Goal: Obtain resource: Download file/media

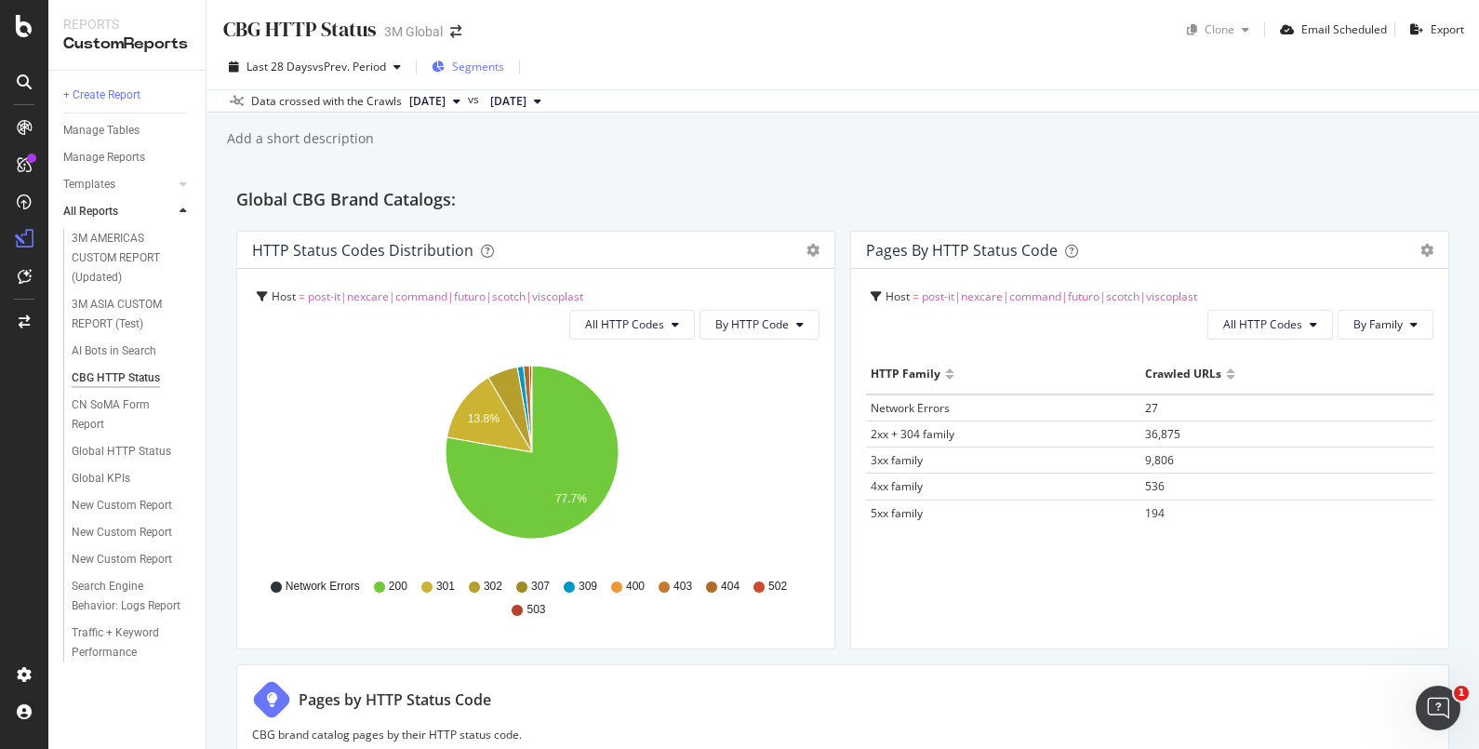
click at [473, 68] on span "Segments" at bounding box center [478, 67] width 52 height 16
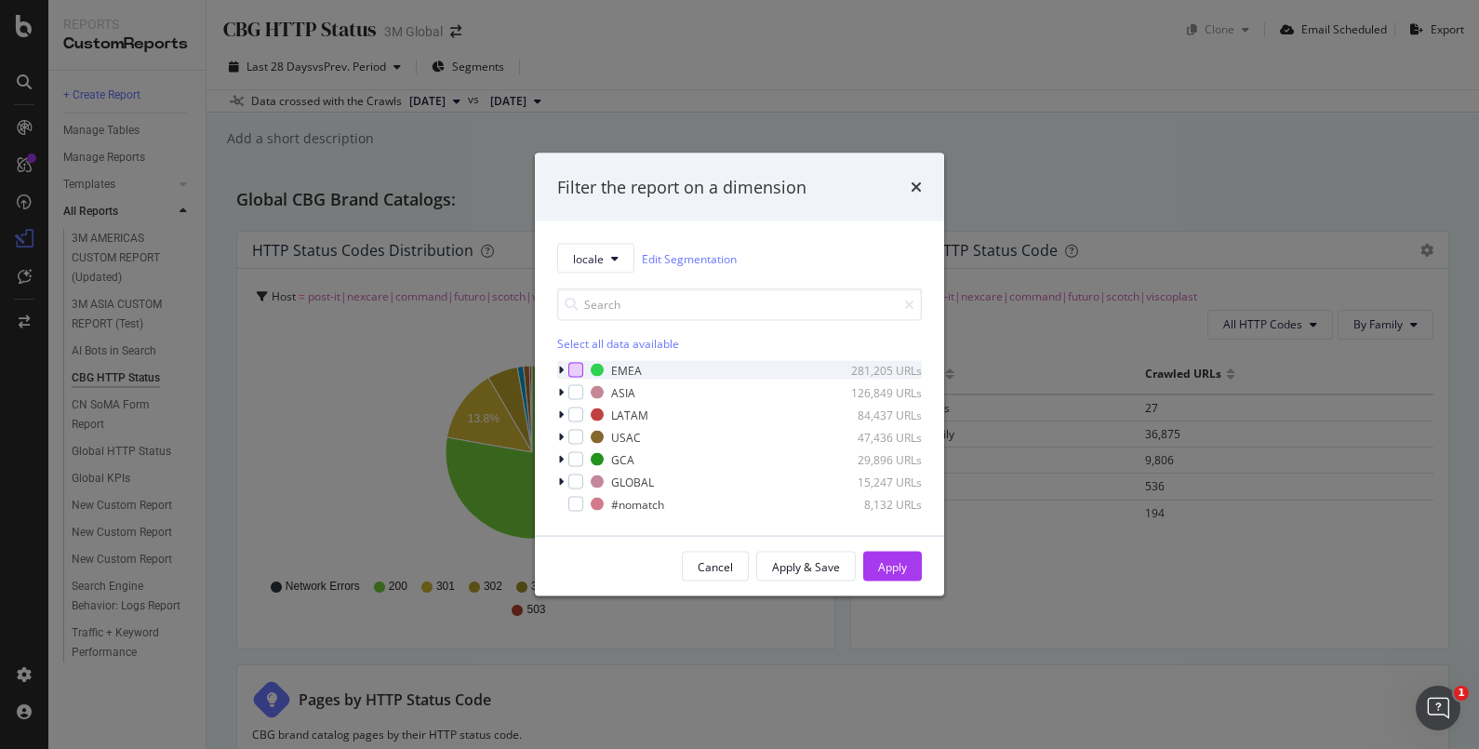
click at [570, 367] on div "modal" at bounding box center [575, 370] width 15 height 15
click at [898, 567] on div "Apply" at bounding box center [892, 566] width 29 height 16
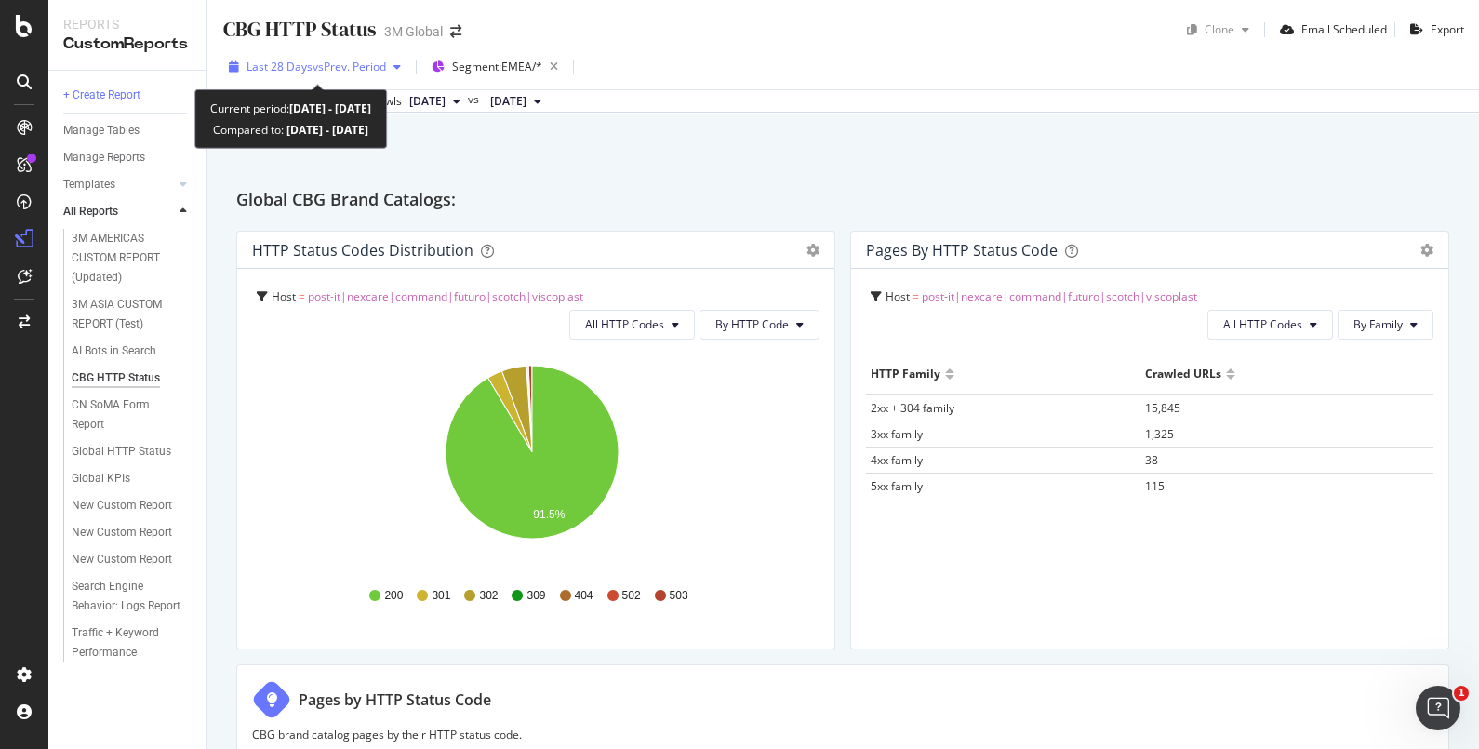
click at [401, 75] on div "Last 28 Days vs Prev. Period" at bounding box center [314, 67] width 187 height 28
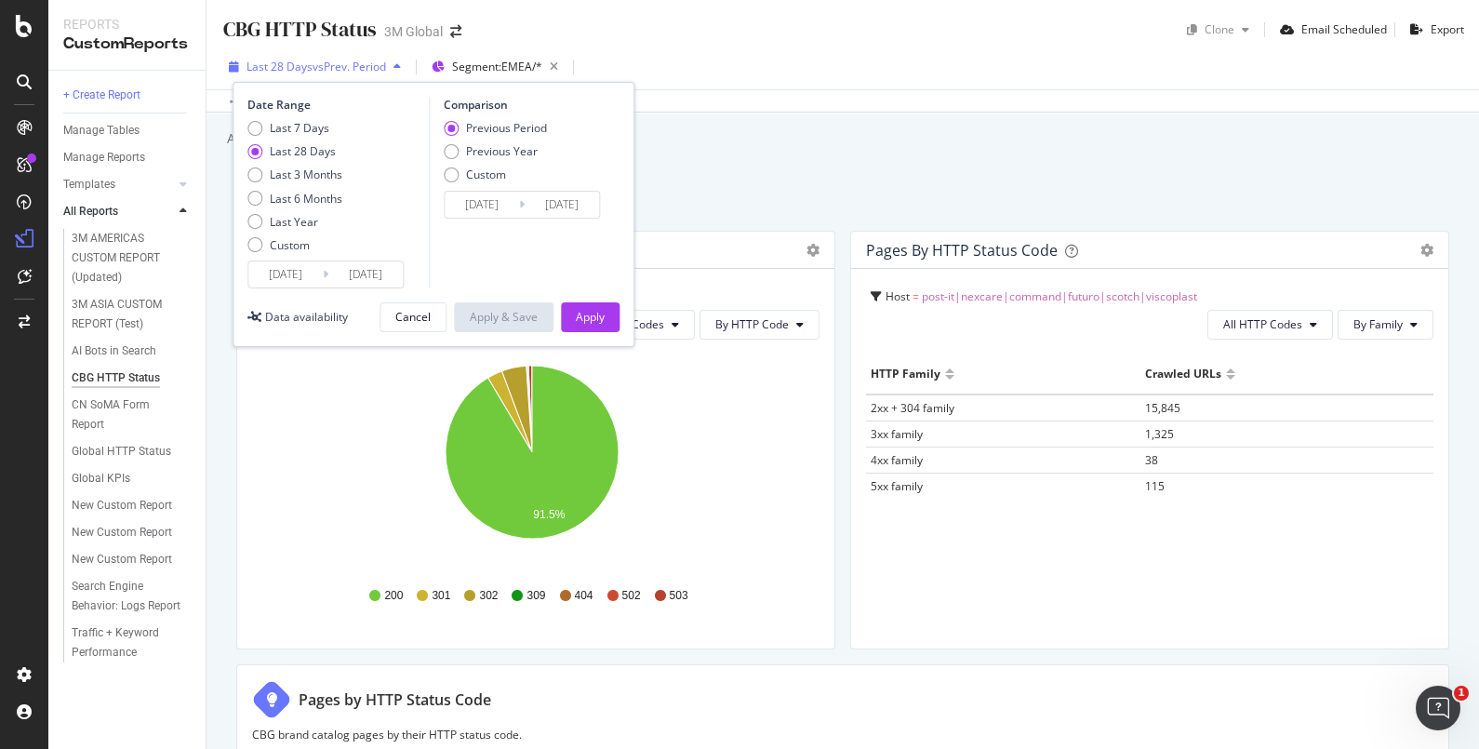
click at [406, 71] on div "button" at bounding box center [397, 66] width 22 height 11
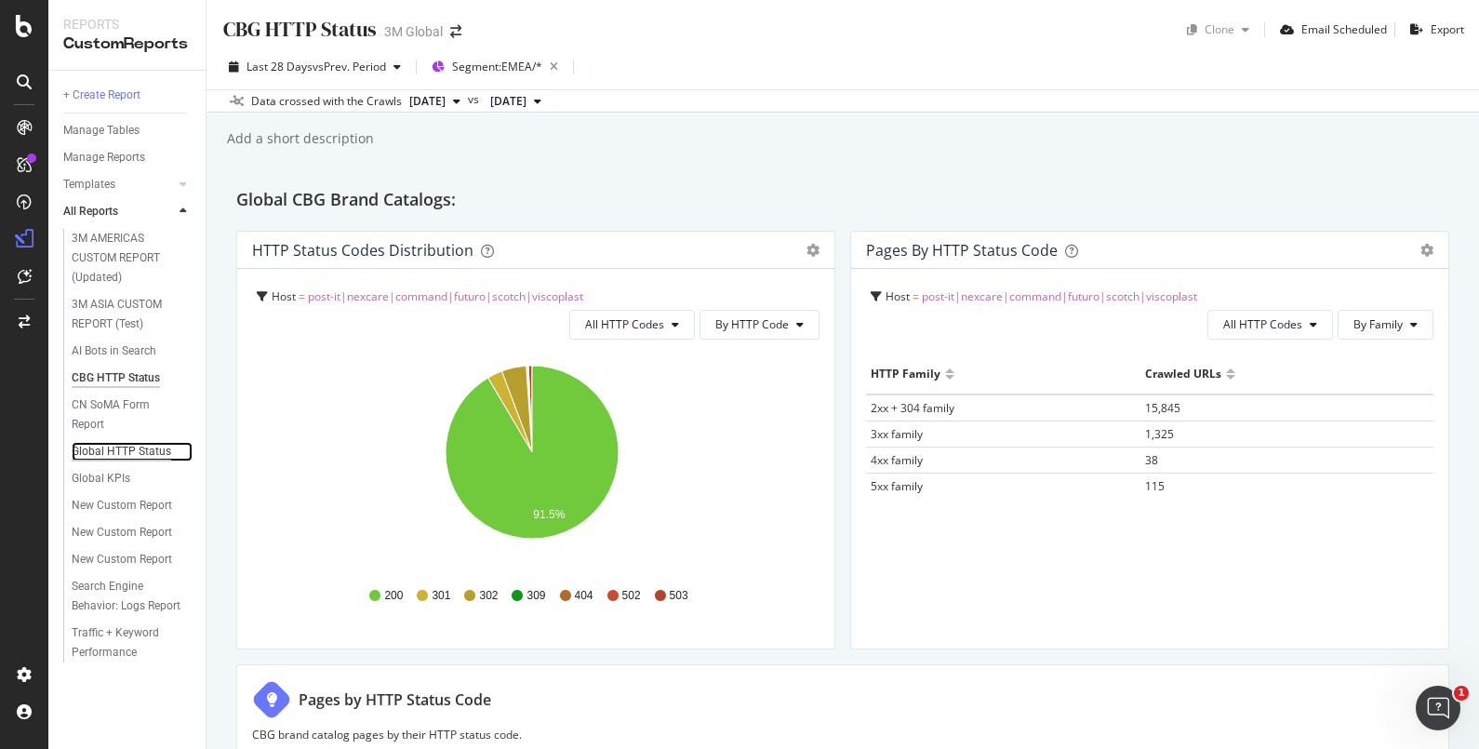
click at [114, 447] on div "Global HTTP Status" at bounding box center [122, 452] width 100 height 20
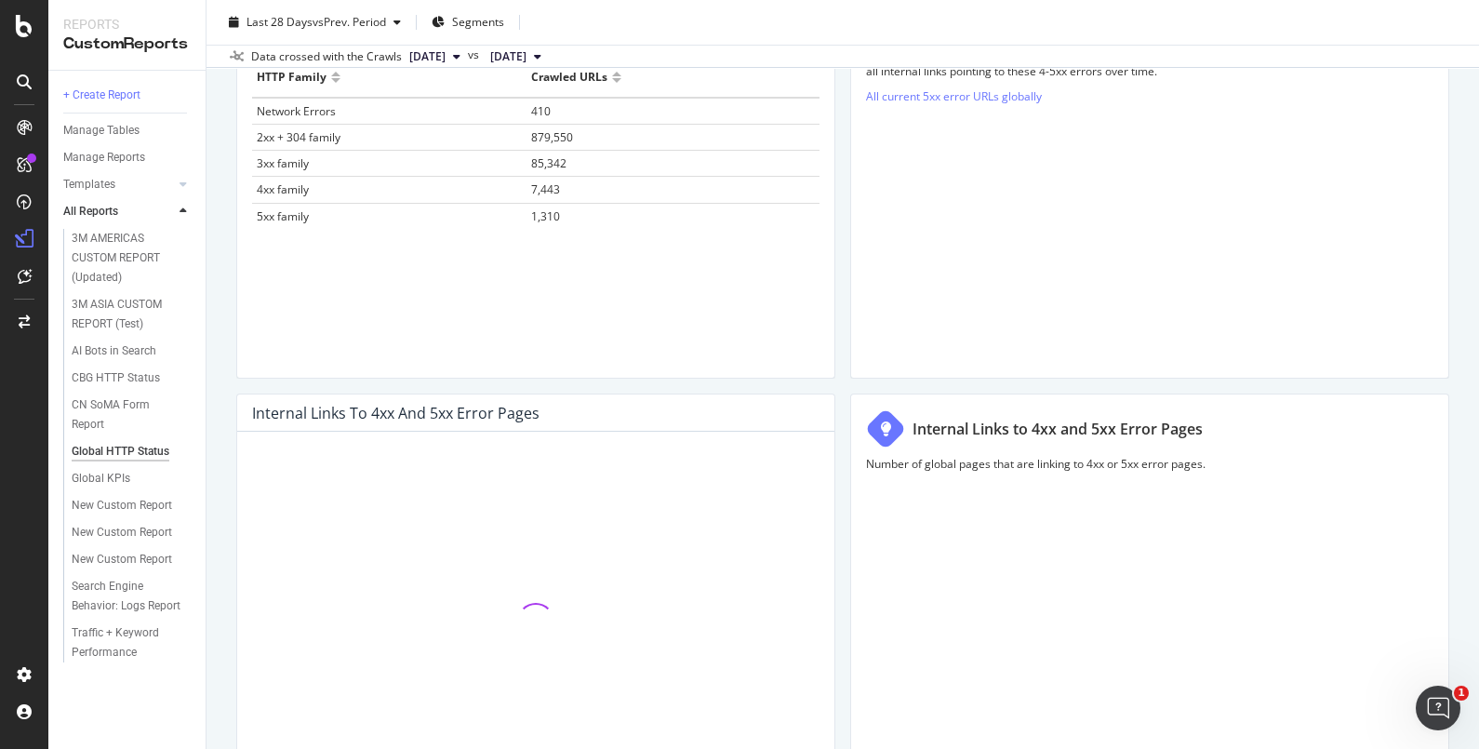
scroll to position [357, 0]
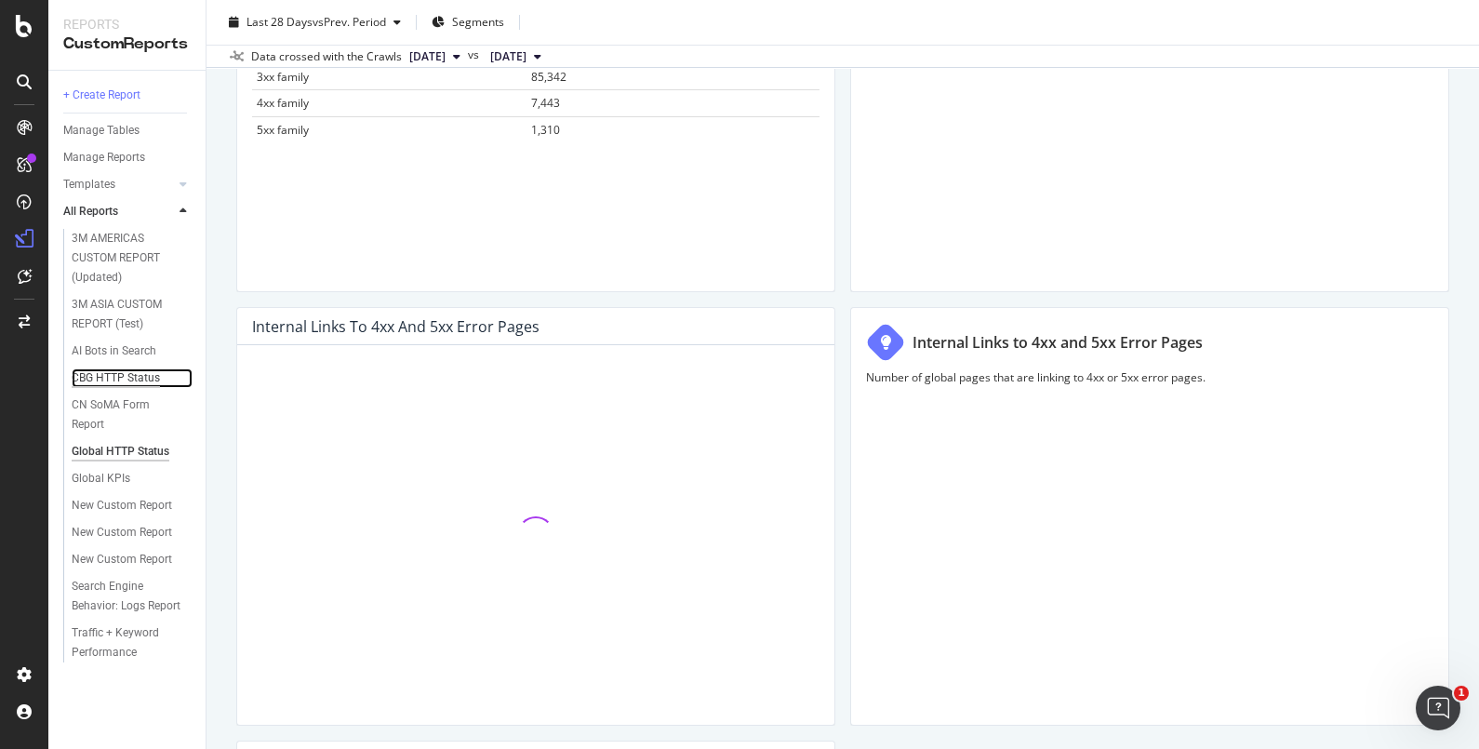
click at [132, 377] on div "CBG HTTP Status" at bounding box center [116, 378] width 88 height 20
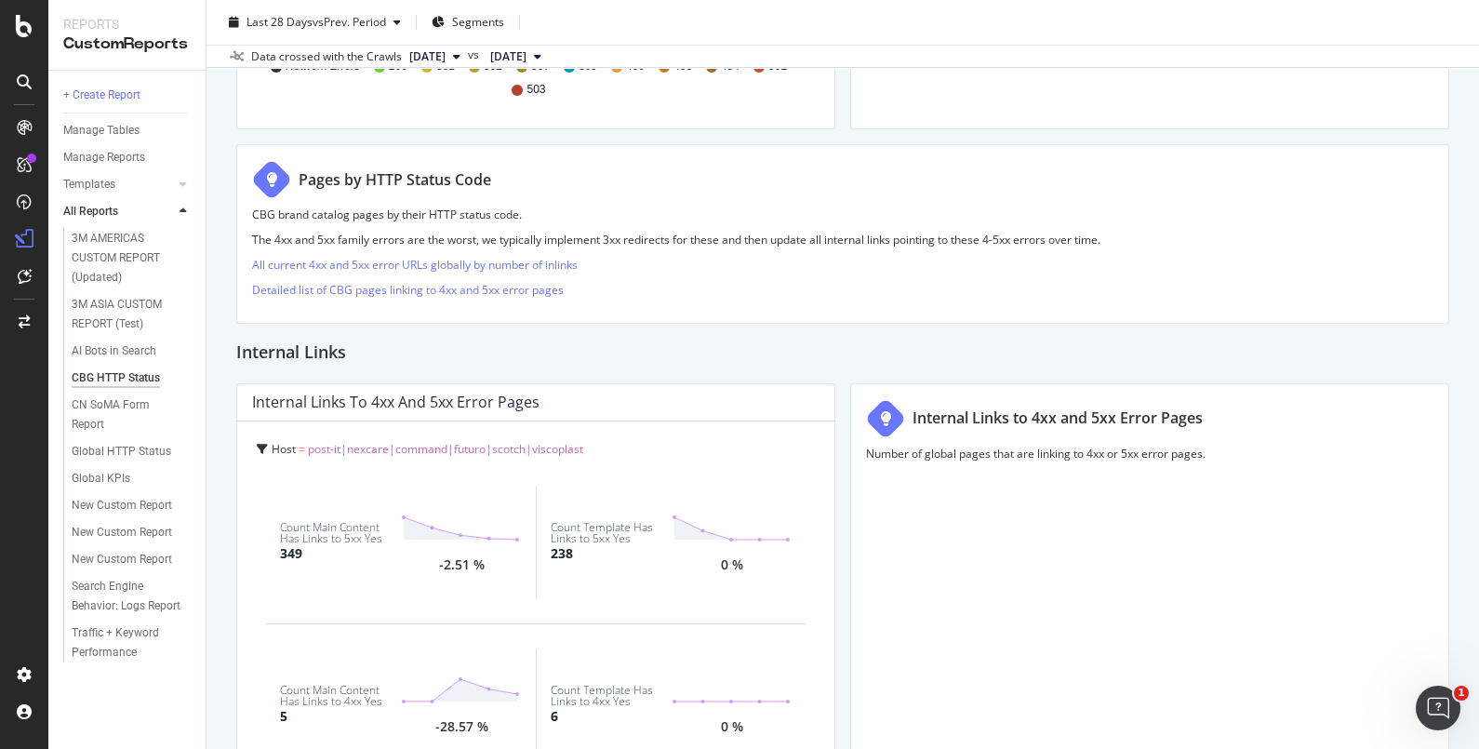
scroll to position [521, 0]
click at [493, 288] on link "Detailed list of CBG pages linking to 4xx and 5xx error pages" at bounding box center [408, 289] width 312 height 16
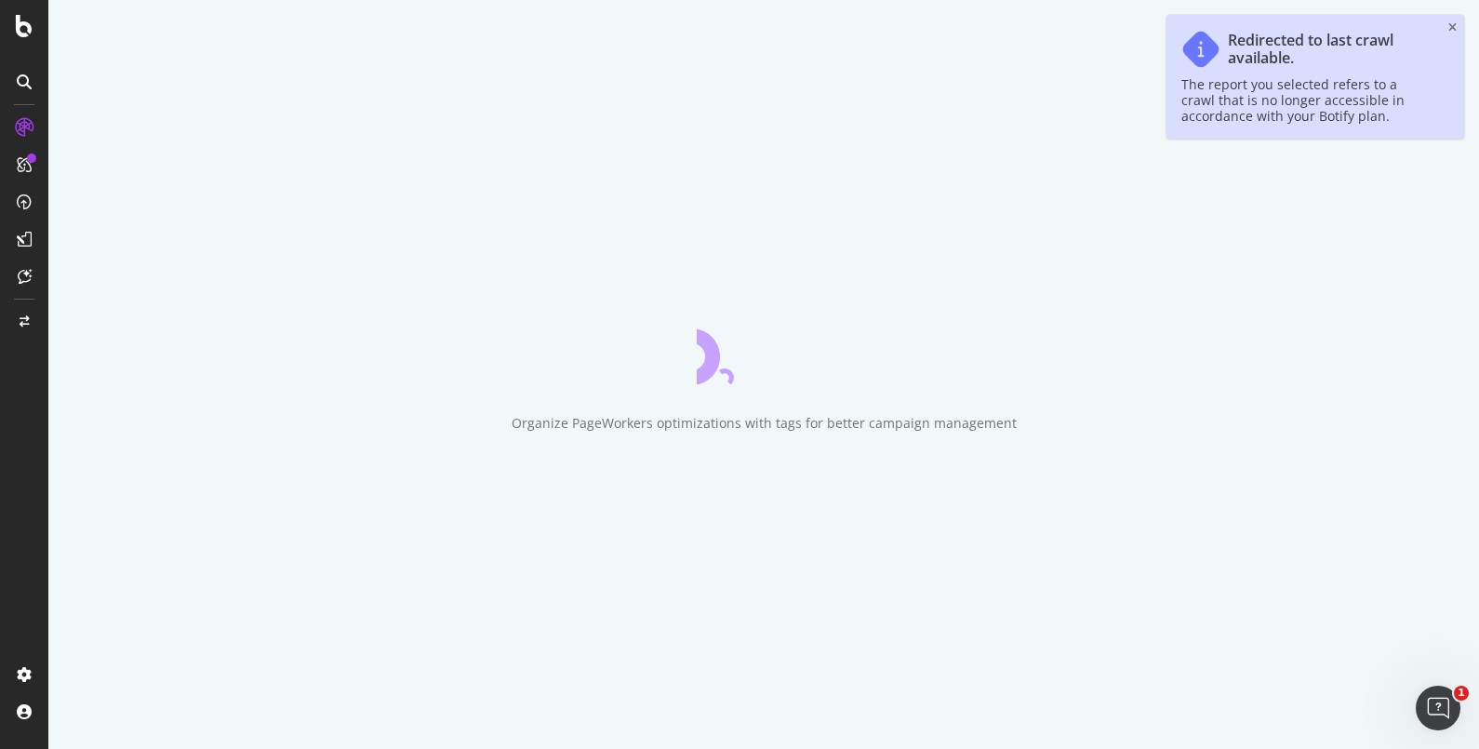
click at [493, 288] on div "Organize PageWorkers optimizations with tags for better campaign management" at bounding box center [763, 374] width 1431 height 749
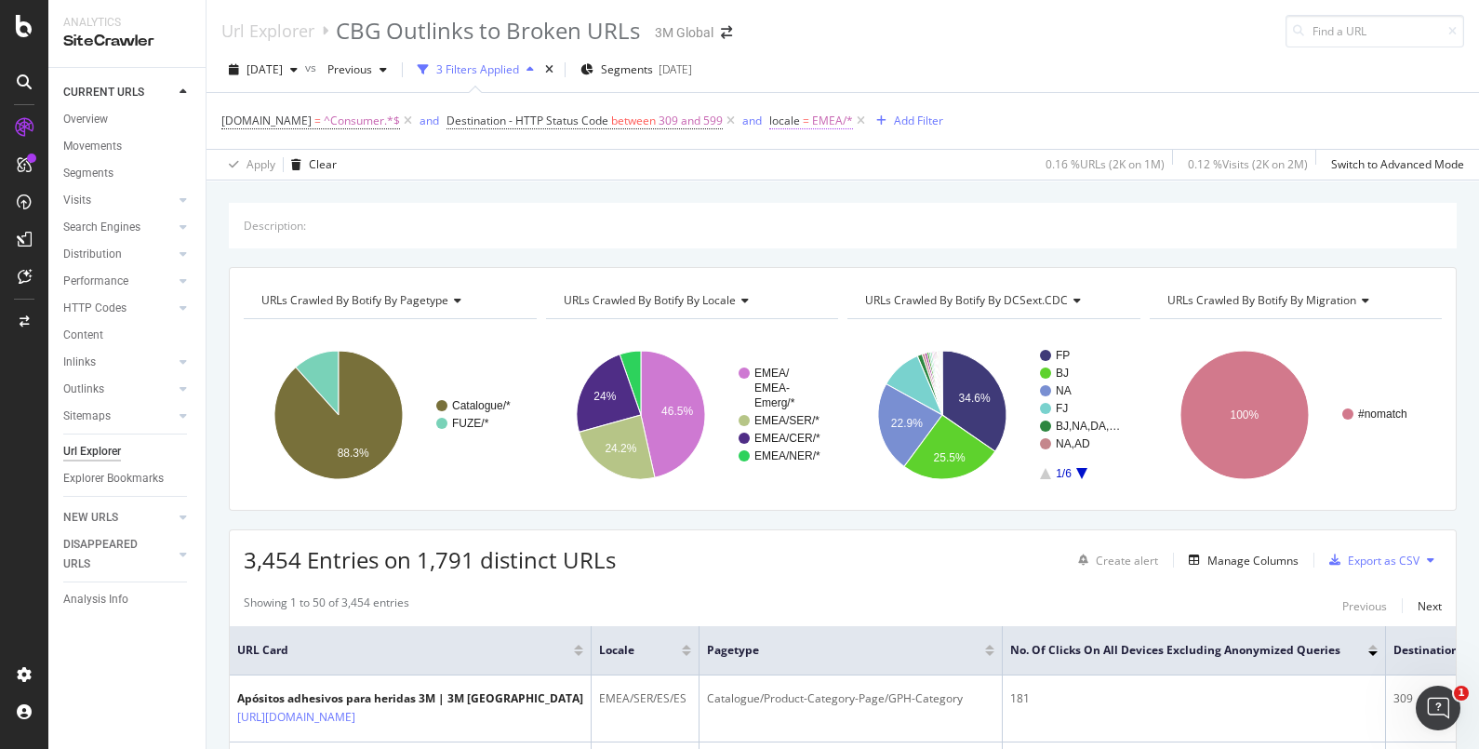
click at [840, 121] on span "EMEA/*" at bounding box center [832, 121] width 41 height 26
click at [822, 228] on icon at bounding box center [820, 227] width 13 height 11
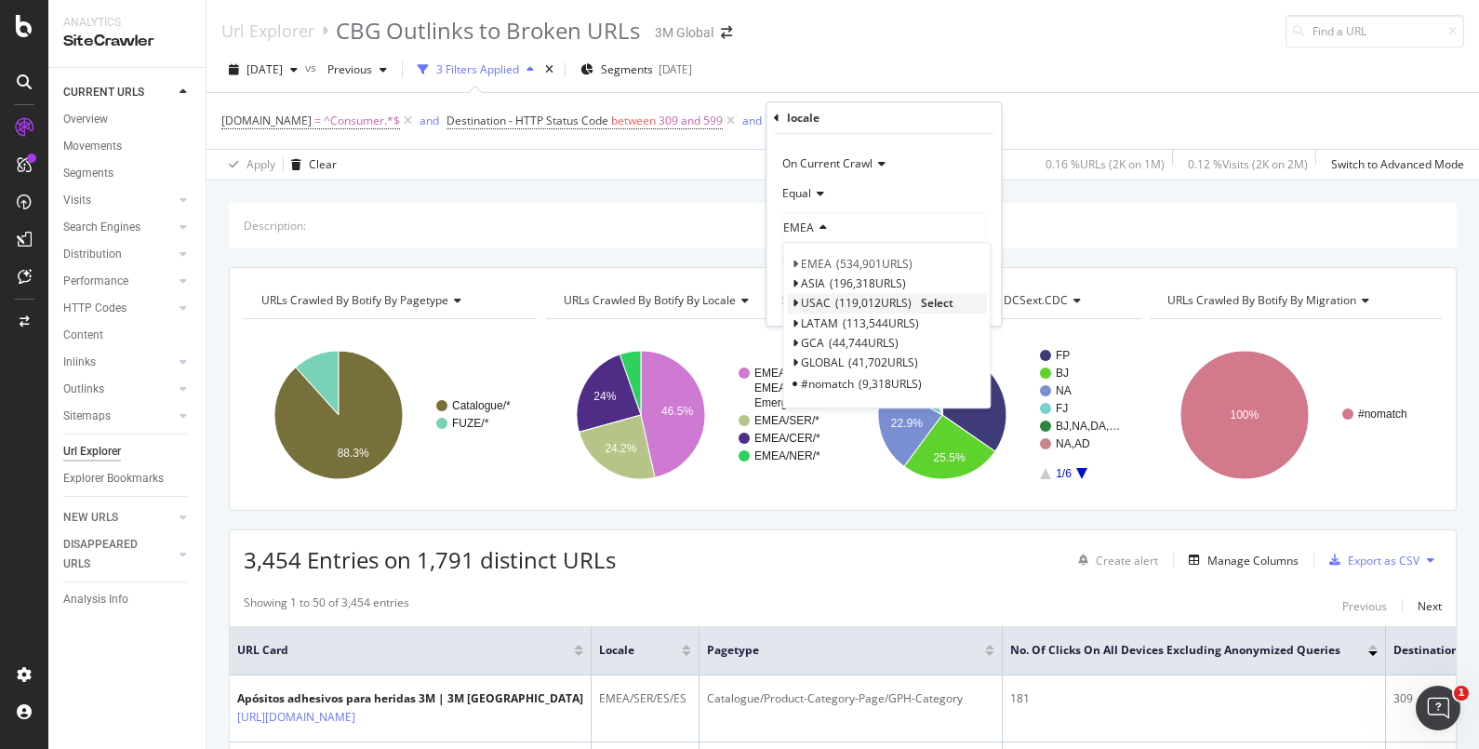
click at [937, 299] on span "Select" at bounding box center [937, 304] width 33 height 16
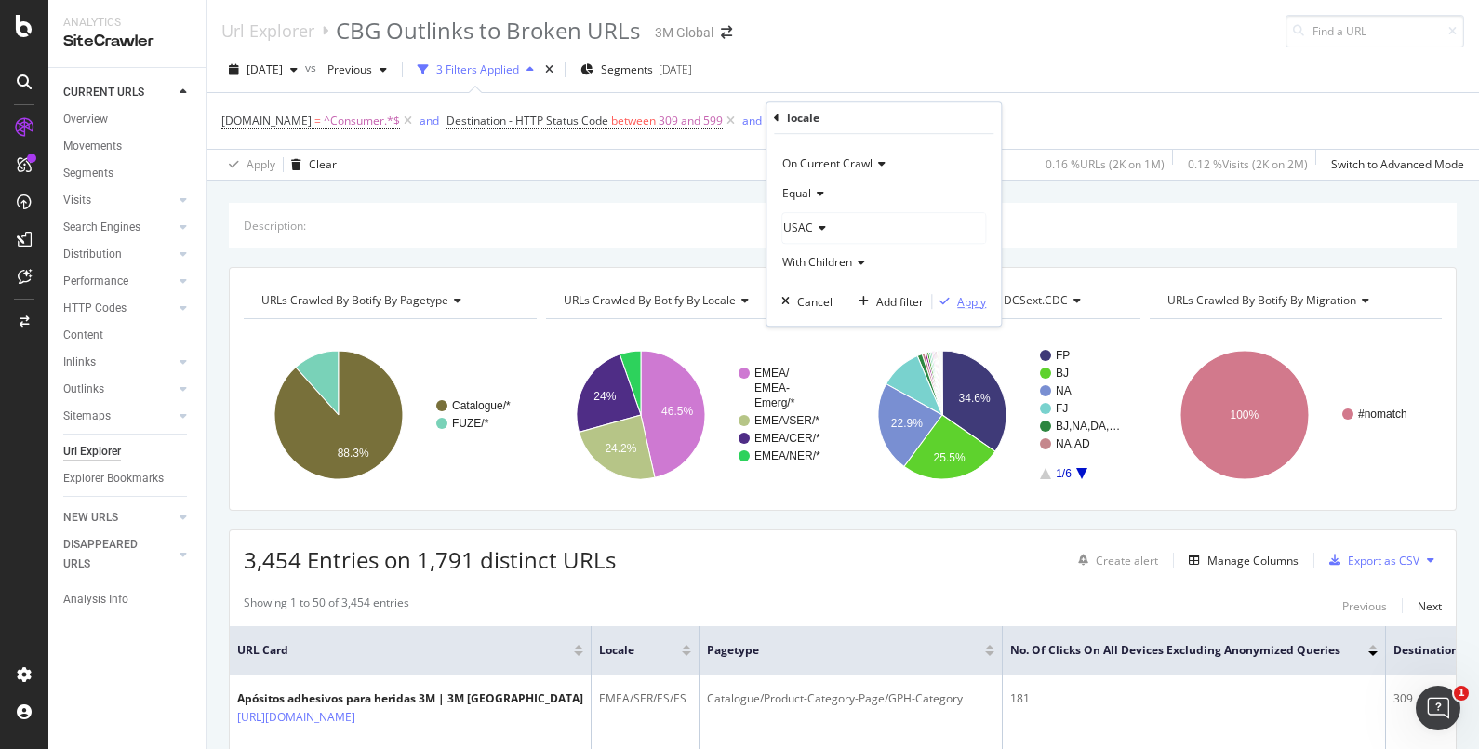
click at [969, 302] on div "Apply" at bounding box center [971, 302] width 29 height 16
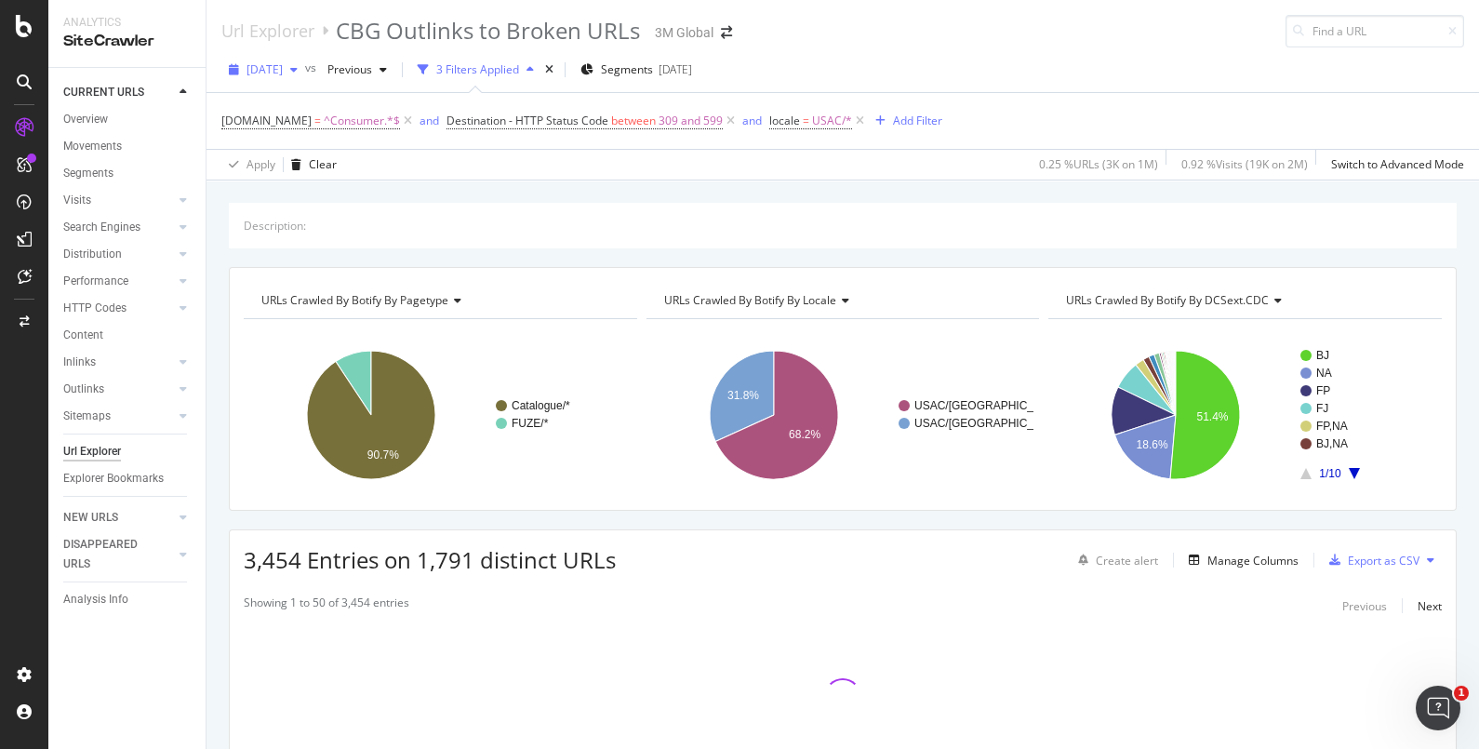
click at [298, 70] on icon "button" at bounding box center [293, 69] width 7 height 11
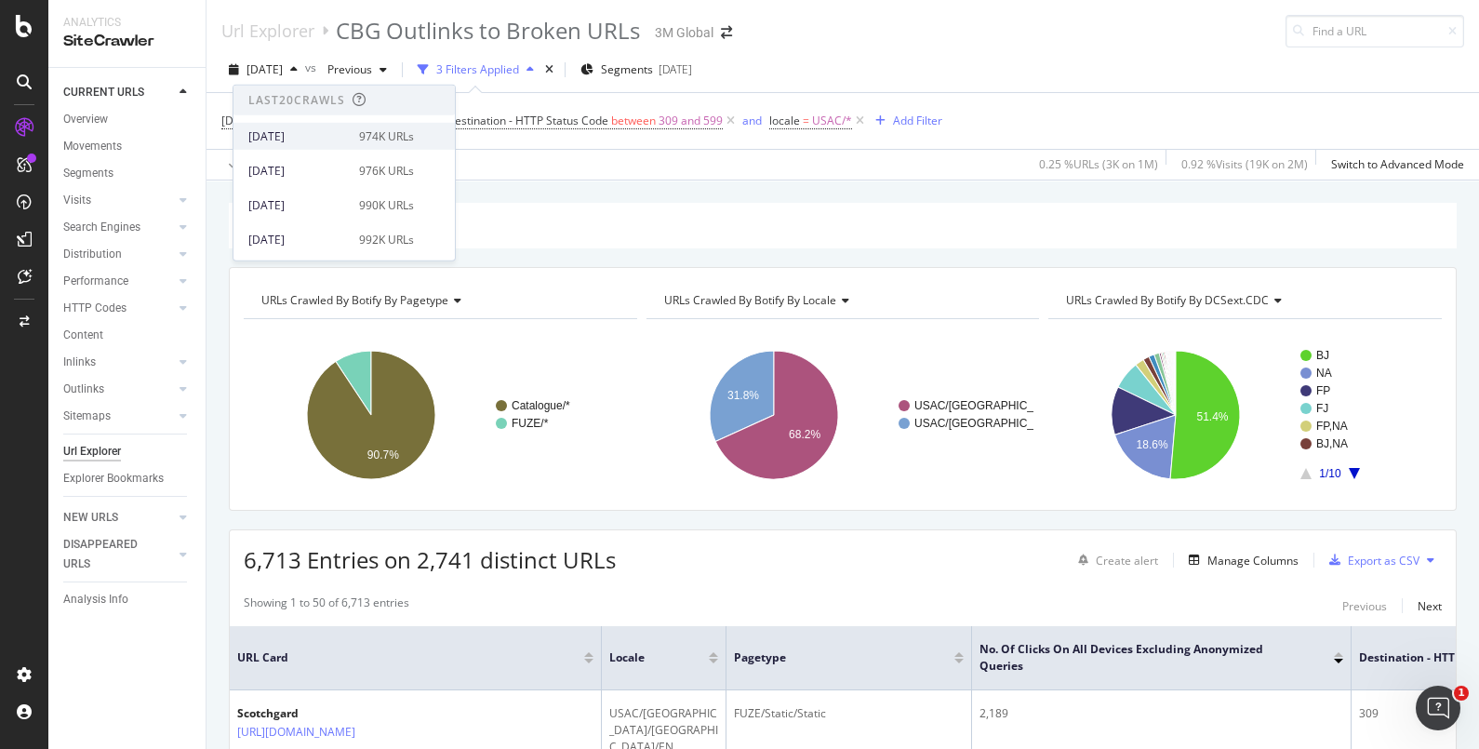
click at [321, 141] on div "[DATE]" at bounding box center [298, 135] width 100 height 17
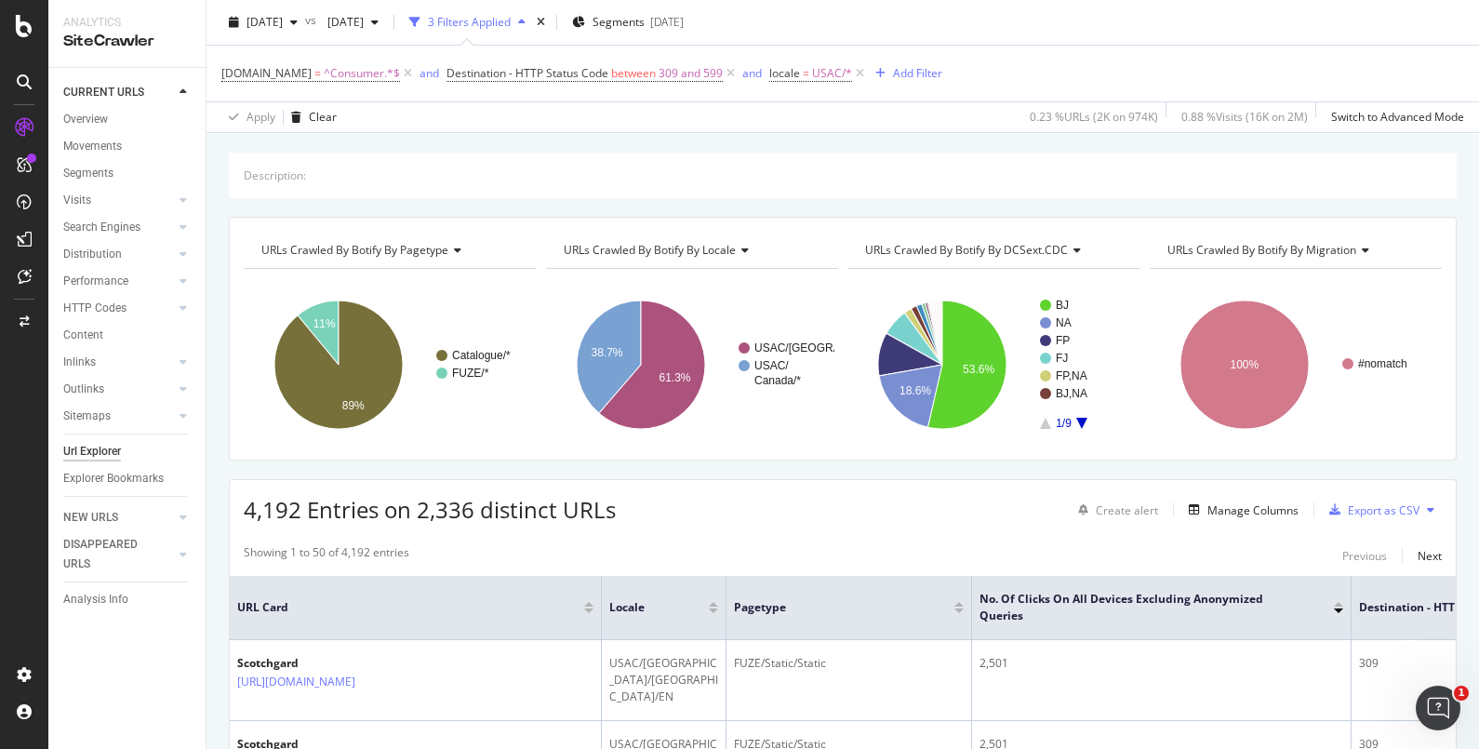
scroll to position [50, 0]
click at [1389, 507] on div "Export as CSV" at bounding box center [1384, 510] width 72 height 16
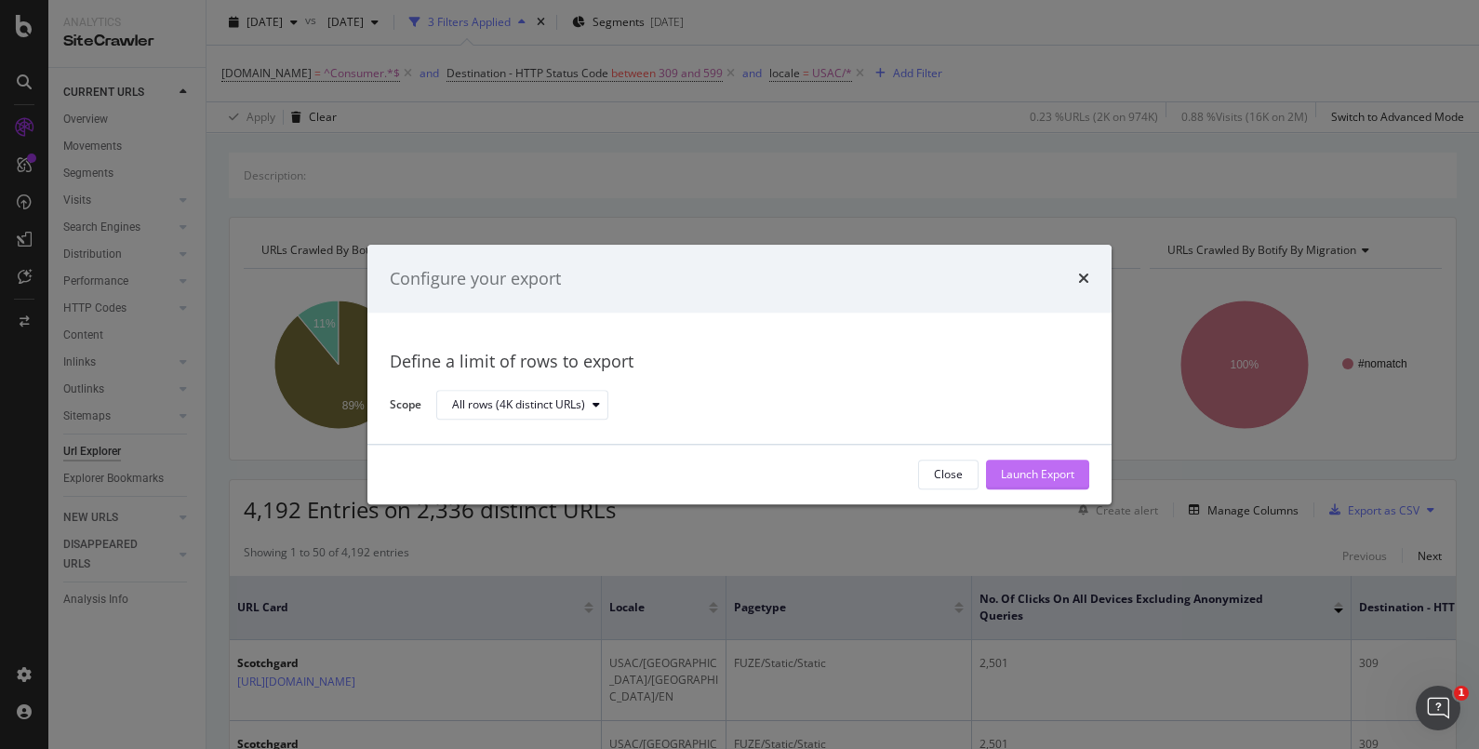
click at [1047, 475] on div "Launch Export" at bounding box center [1037, 475] width 73 height 16
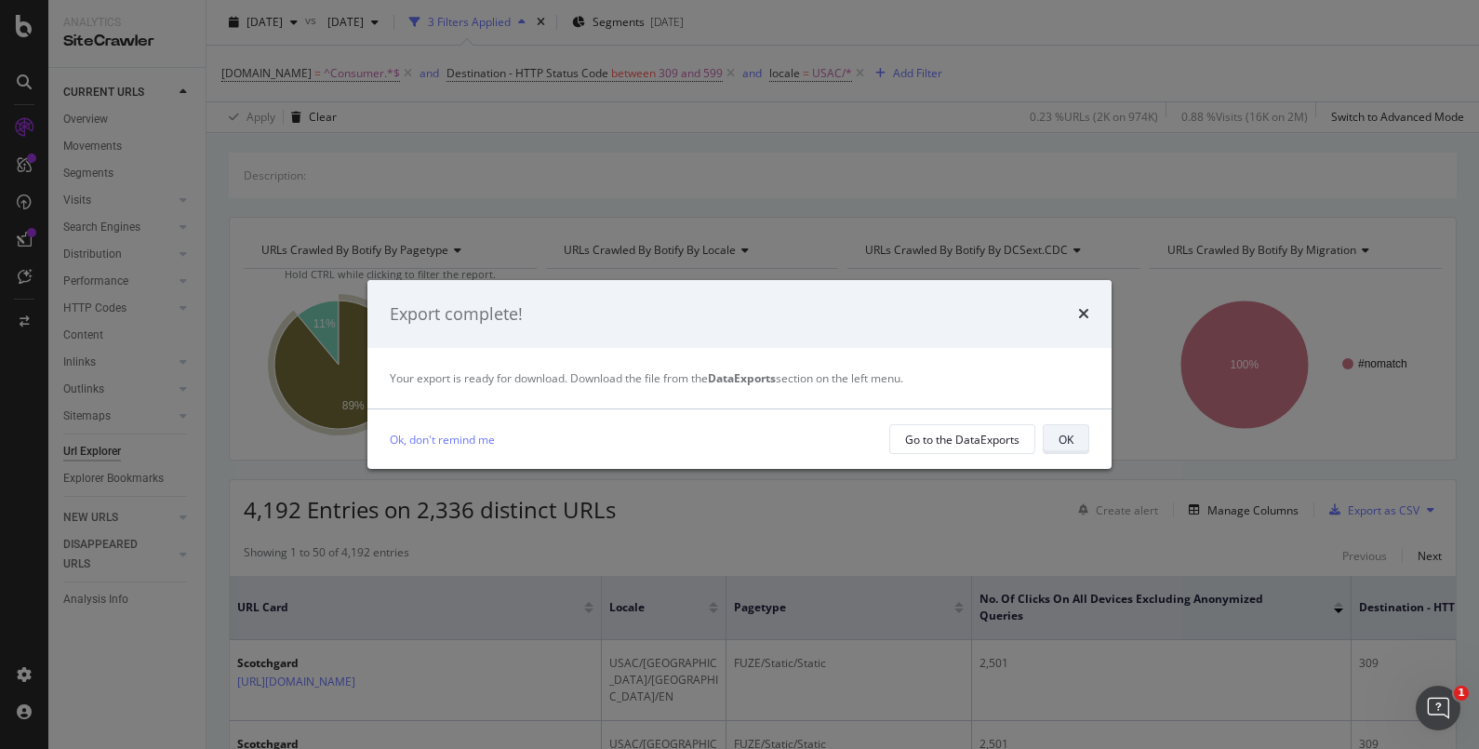
click at [1085, 444] on button "OK" at bounding box center [1066, 439] width 47 height 30
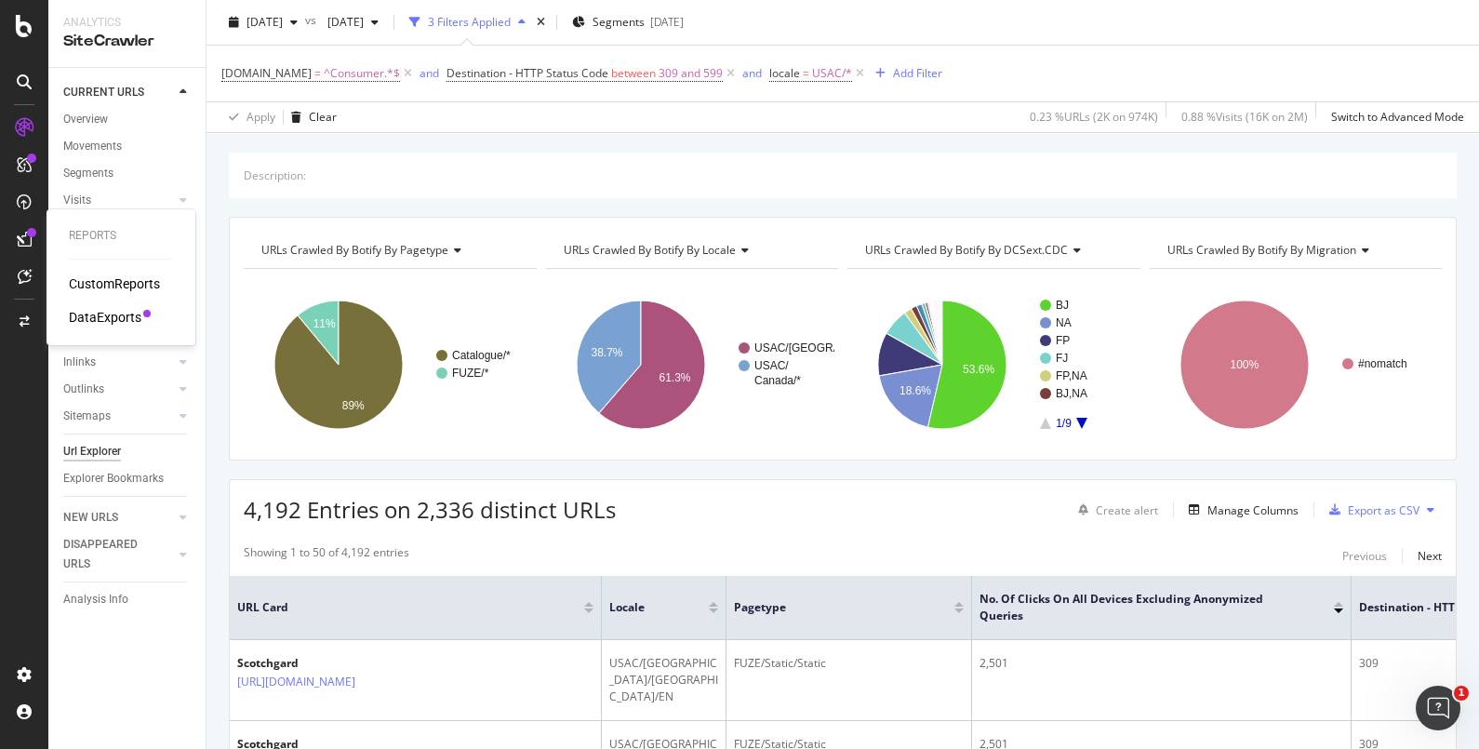
click at [23, 239] on icon at bounding box center [24, 239] width 15 height 15
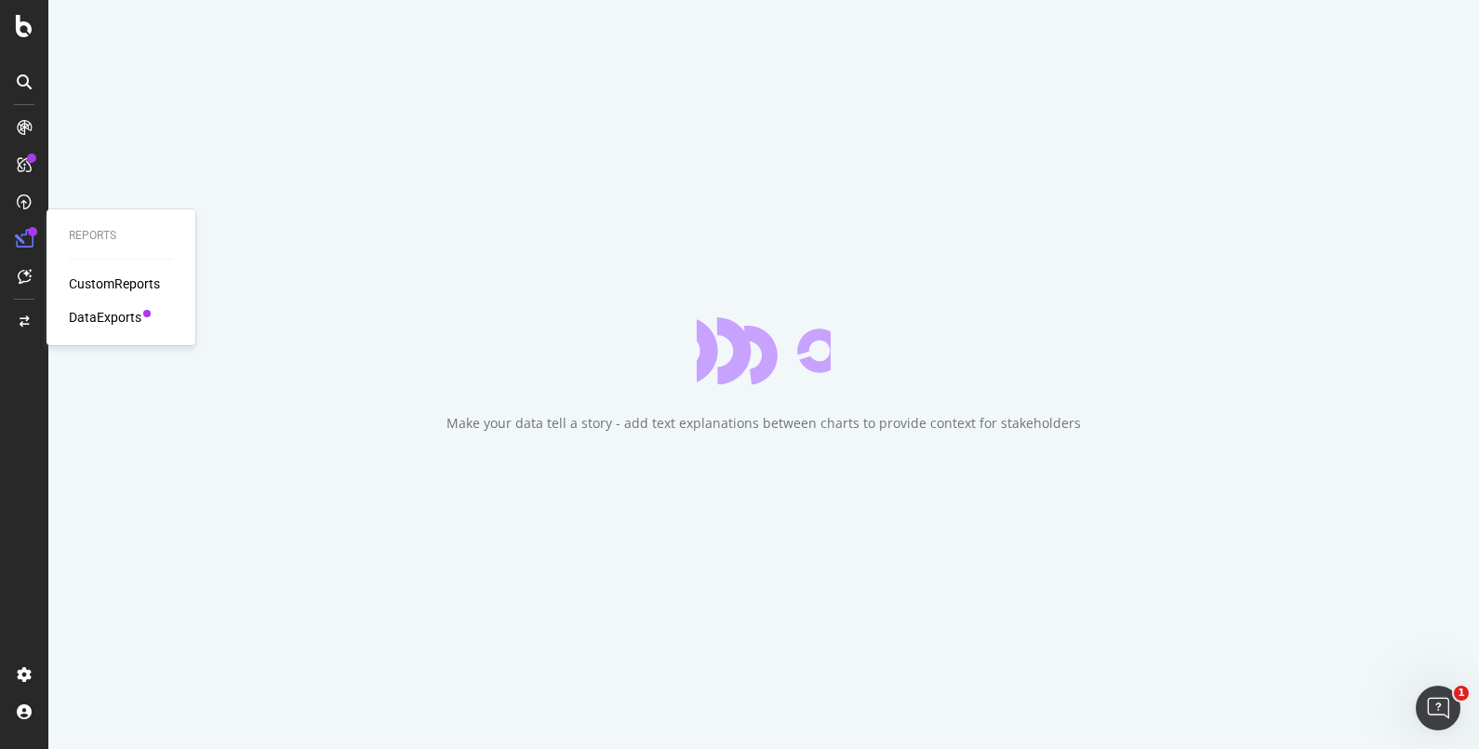
click at [92, 324] on div "DataExports" at bounding box center [105, 317] width 73 height 19
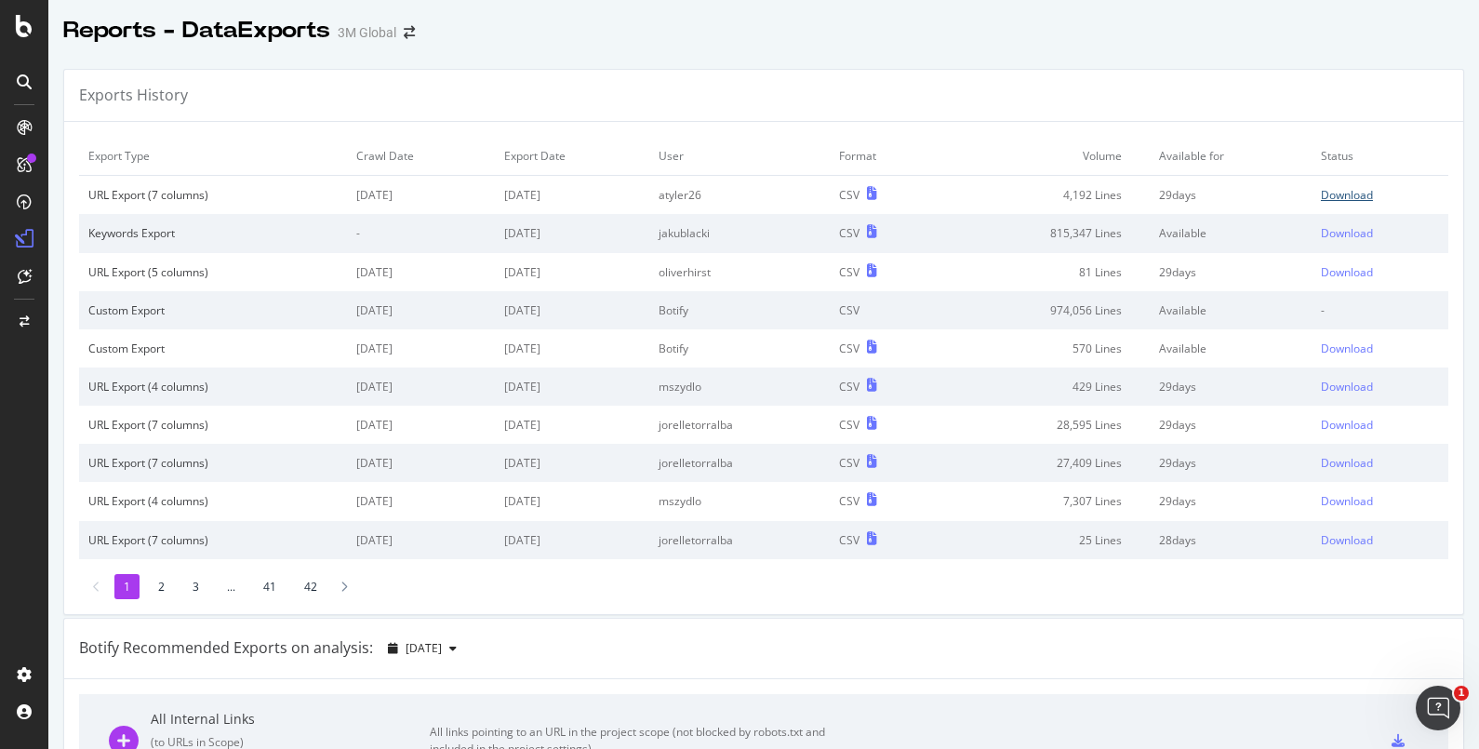
click at [1321, 193] on div "Download" at bounding box center [1347, 195] width 52 height 16
